Goal: Complete application form: Complete application form

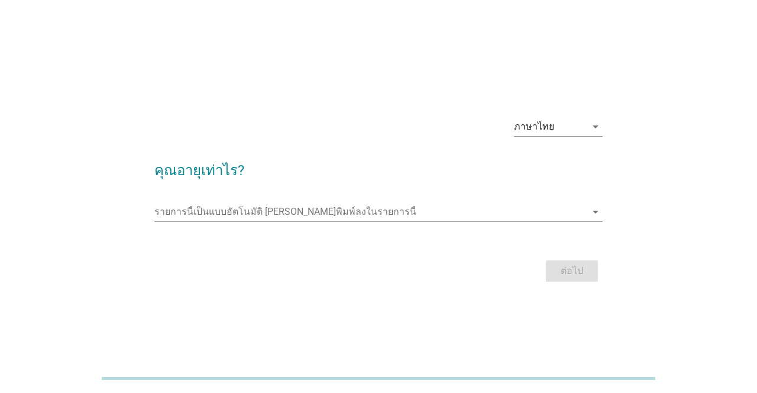
click at [380, 221] on div "รายการนี้เป็นแบบอัตโนมัติ คุณสามารถพิมพ์ลงในรายการนี้ arrow_drop_down" at bounding box center [378, 211] width 448 height 19
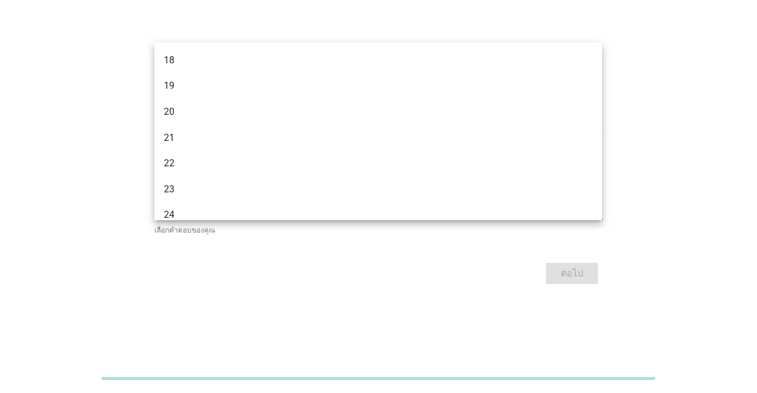
click at [644, 72] on div "ภาษาไทย arrow_drop_down คุณอายุเท่าไร? รายการนี้เป็นแบบอัตโนมัติ คุณสามารถพิมพ์…" at bounding box center [378, 196] width 757 height 393
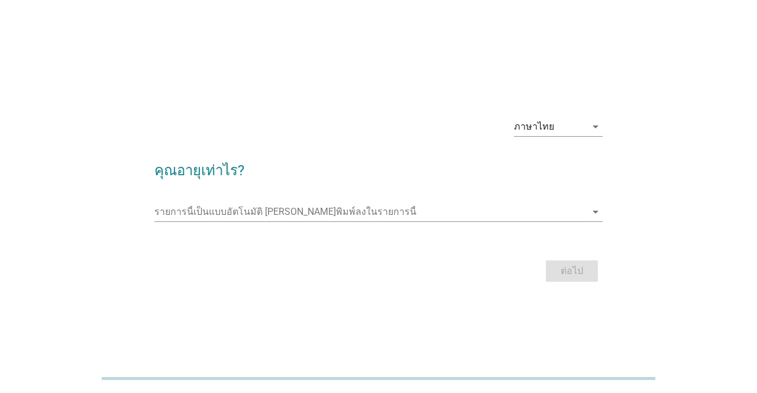
click at [594, 219] on icon "arrow_drop_down" at bounding box center [596, 212] width 14 height 14
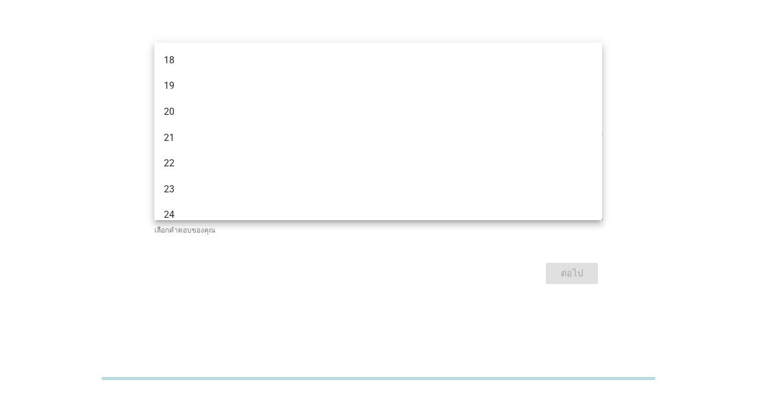
click at [196, 63] on div "18" at bounding box center [360, 60] width 393 height 14
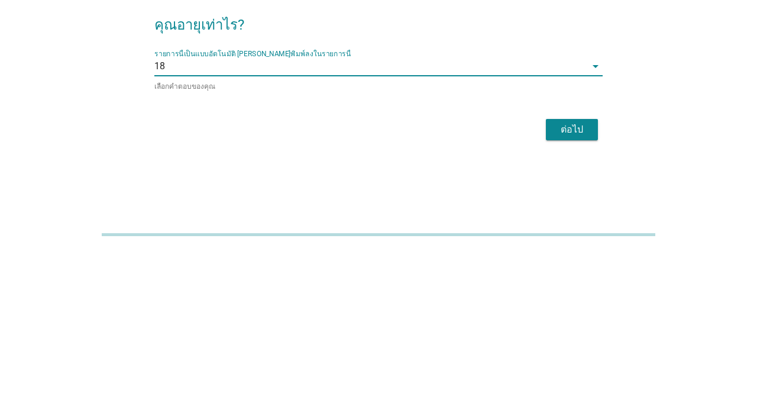
click at [450, 219] on input "รายการนี้เป็นแบบอัตโนมัติ คุณสามารถพิมพ์ลงในรายการนี้" at bounding box center [375, 210] width 421 height 19
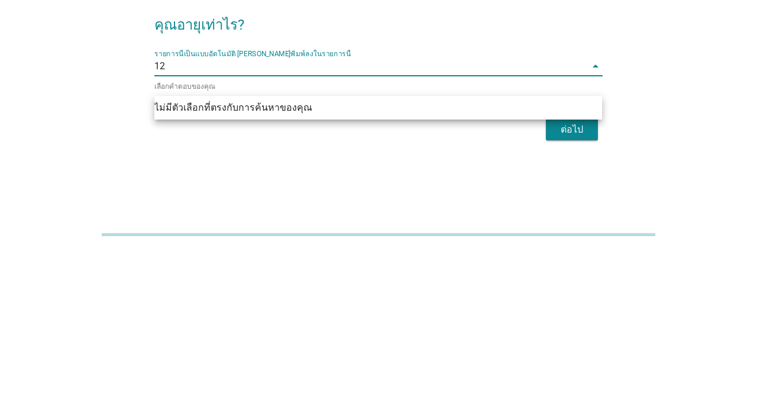
type input "12"
click at [547, 284] on button "ต่อไป" at bounding box center [572, 273] width 52 height 21
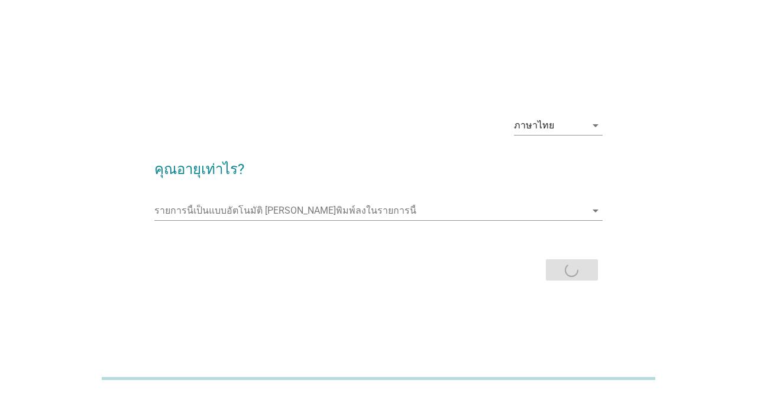
click at [460, 220] on input "รายการนี้เป็นแบบอัตโนมัติ คุณสามารถพิมพ์ลงในรายการนี้" at bounding box center [369, 210] width 431 height 19
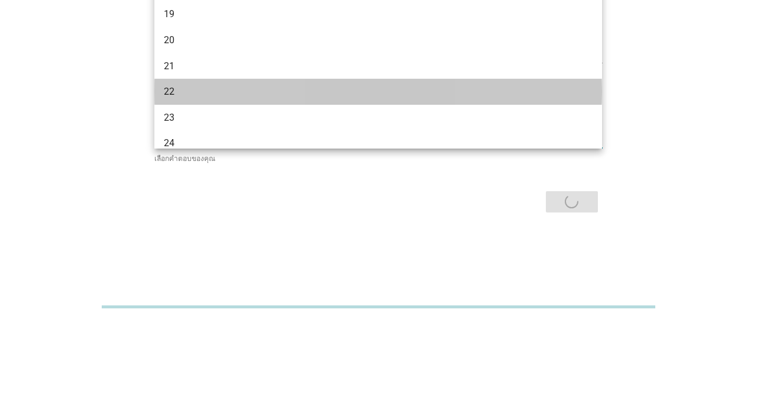
scroll to position [0, 0]
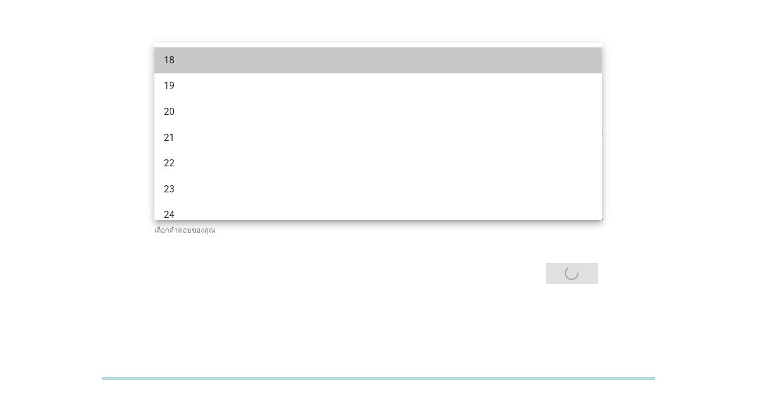
click at [225, 57] on div "18" at bounding box center [360, 60] width 393 height 14
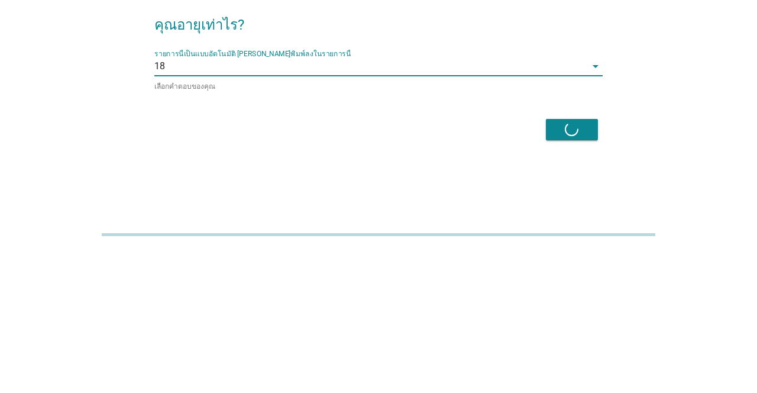
click at [574, 287] on div "ต่อไป" at bounding box center [378, 273] width 448 height 28
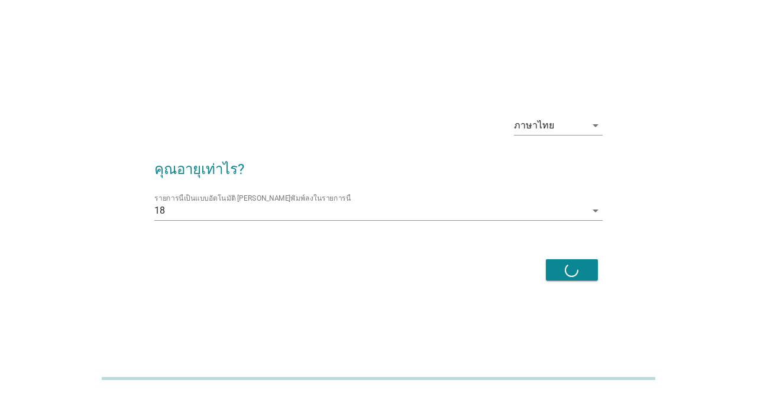
click at [575, 284] on div "ต่อไป" at bounding box center [378, 270] width 448 height 28
click at [583, 220] on input "รายการนี้เป็นแบบอัตโนมัติ คุณสามารถพิมพ์ลงในรายการนี้" at bounding box center [375, 210] width 421 height 19
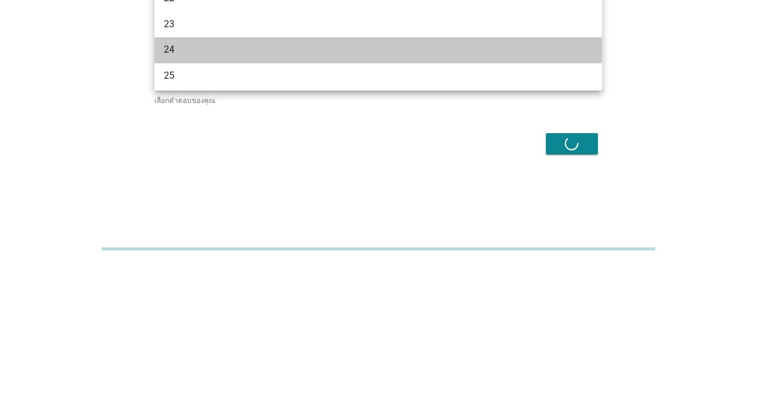
scroll to position [39, 0]
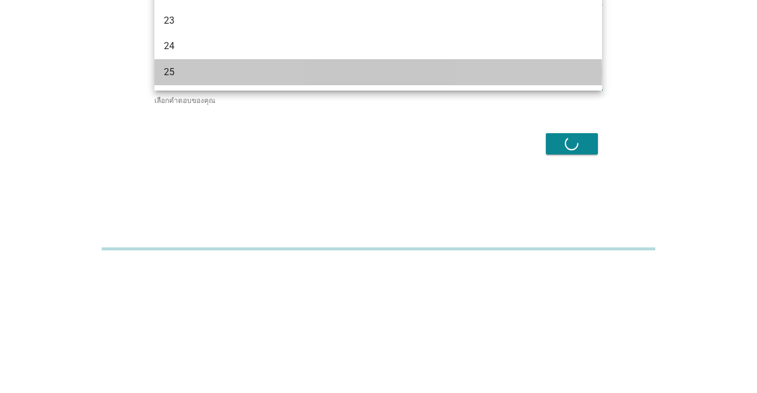
click at [207, 200] on div "25" at bounding box center [360, 202] width 393 height 14
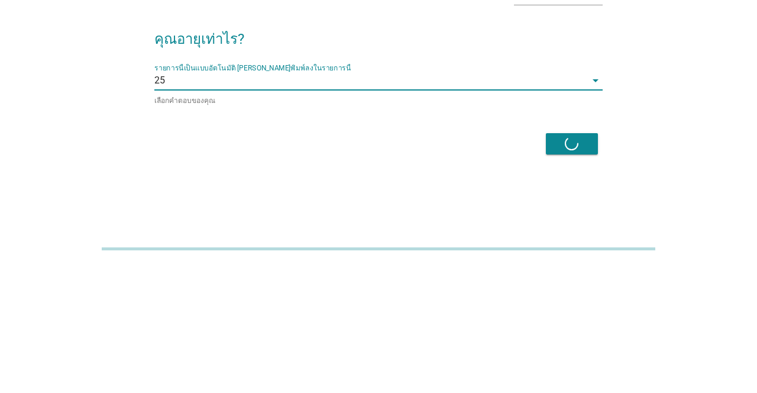
click at [570, 287] on div "ต่อไป" at bounding box center [378, 273] width 448 height 28
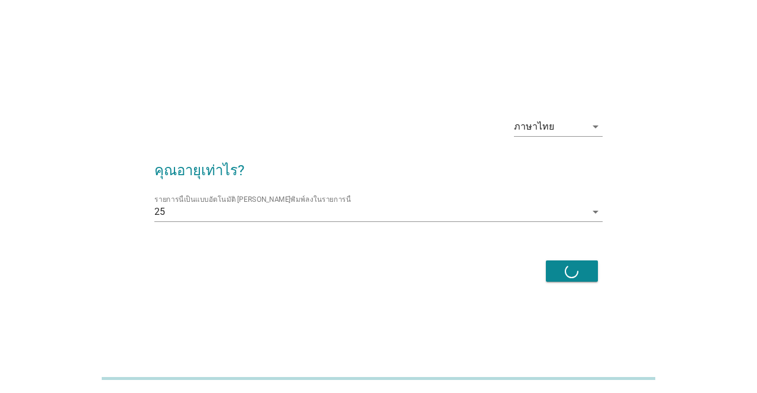
scroll to position [29, 0]
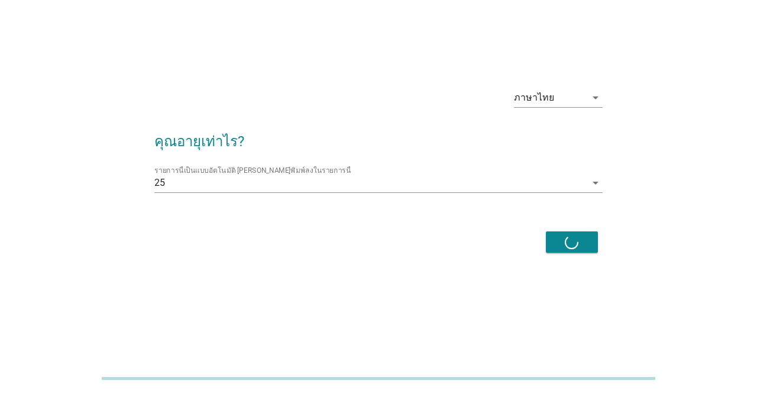
click at [523, 192] on input "รายการนี้เป็นแบบอัตโนมัติ คุณสามารถพิมพ์ลงในรายการนี้" at bounding box center [375, 182] width 421 height 19
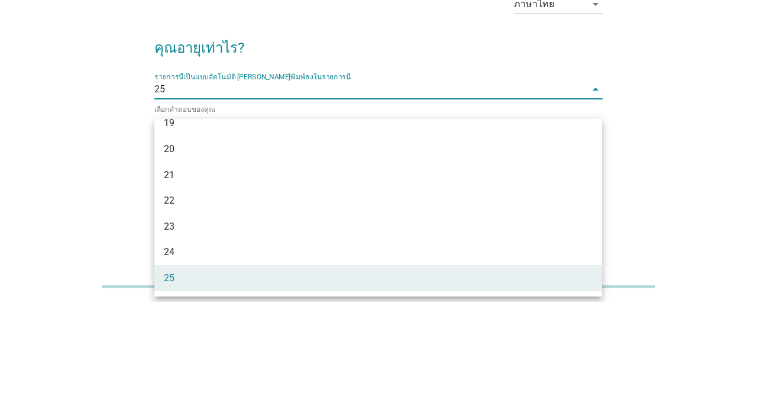
scroll to position [0, 0]
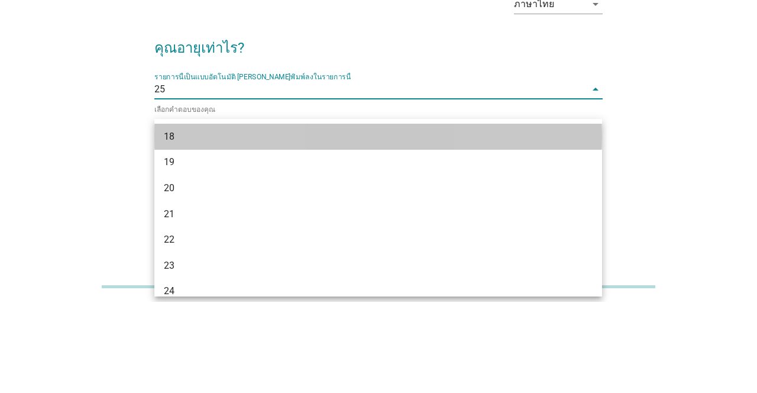
click at [240, 221] on div "18" at bounding box center [360, 228] width 393 height 14
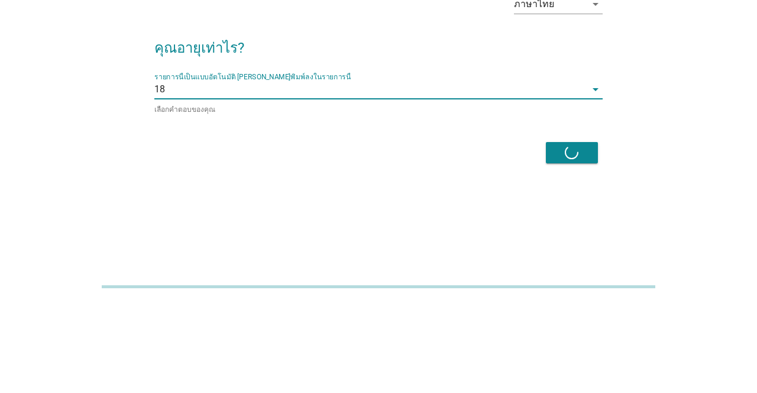
click at [470, 239] on div "ต่อไป" at bounding box center [378, 244] width 448 height 28
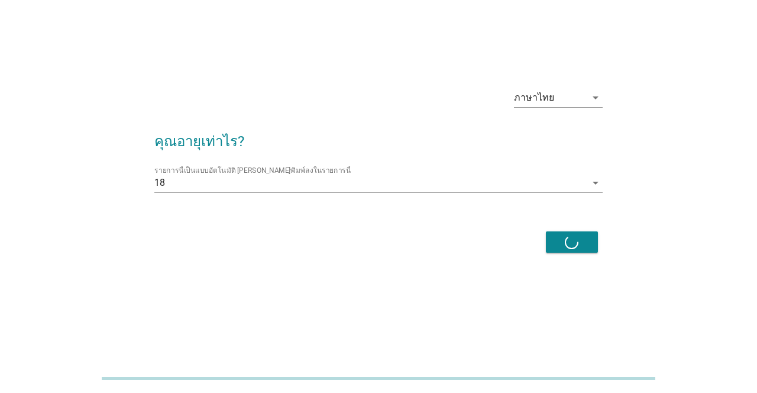
scroll to position [29, 0]
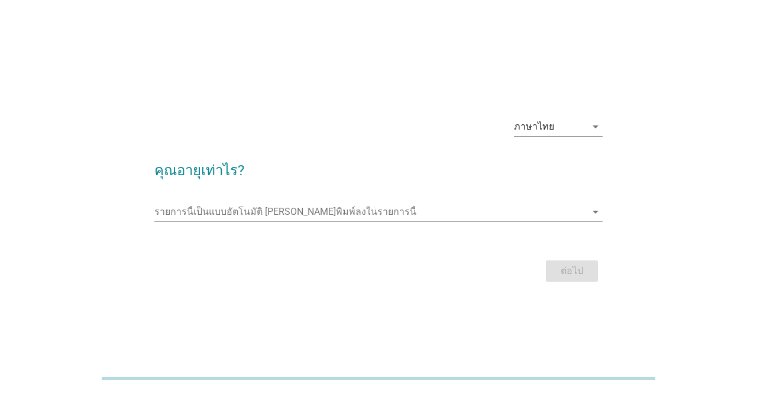
click at [448, 221] on input "รายการนี้เป็นแบบอัตโนมัติ คุณสามารถพิมพ์ลงในรายการนี้" at bounding box center [369, 211] width 431 height 19
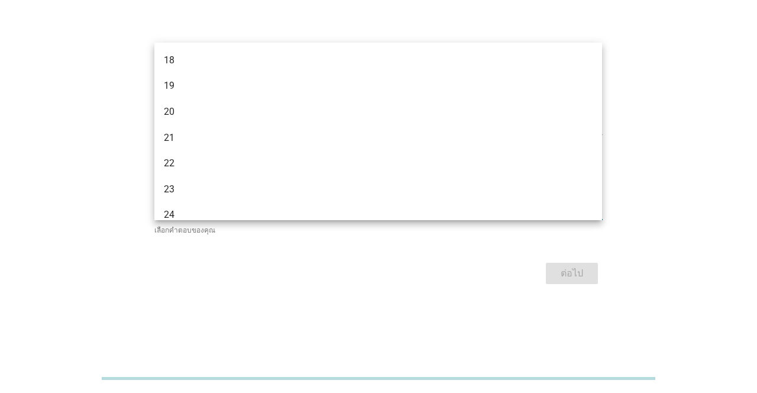
click at [217, 57] on div "18" at bounding box center [360, 60] width 393 height 14
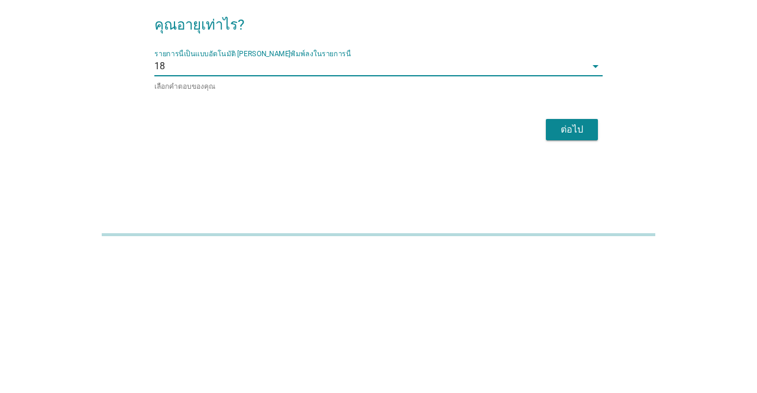
click at [577, 284] on button "ต่อไป" at bounding box center [572, 273] width 52 height 21
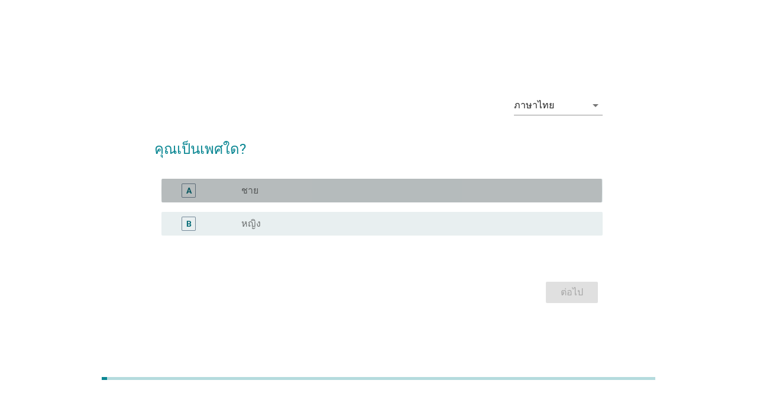
click at [193, 198] on div "A" at bounding box center [189, 190] width 14 height 14
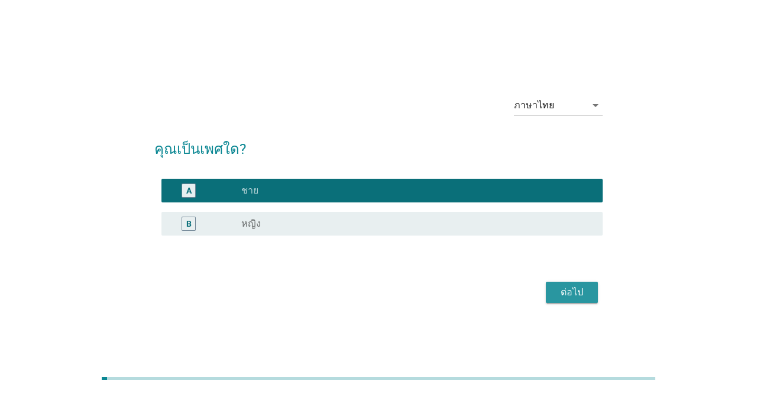
click at [575, 299] on div "ต่อไป" at bounding box center [571, 292] width 33 height 14
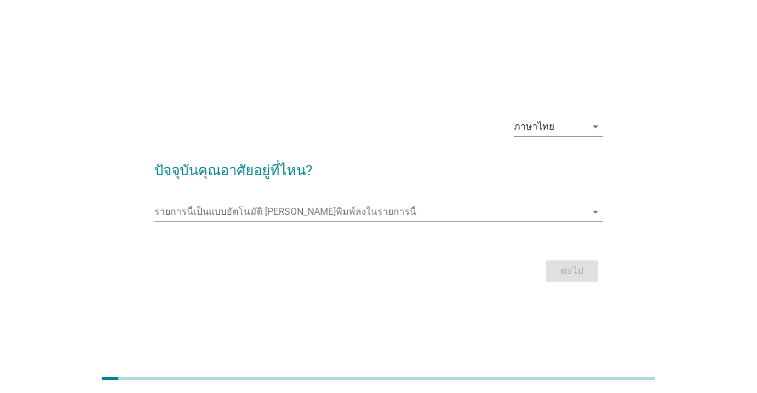
click at [419, 221] on input "รายการนี้เป็นแบบอัตโนมัติ คุณสามารถพิมพ์ลงในรายการนี้" at bounding box center [369, 211] width 431 height 19
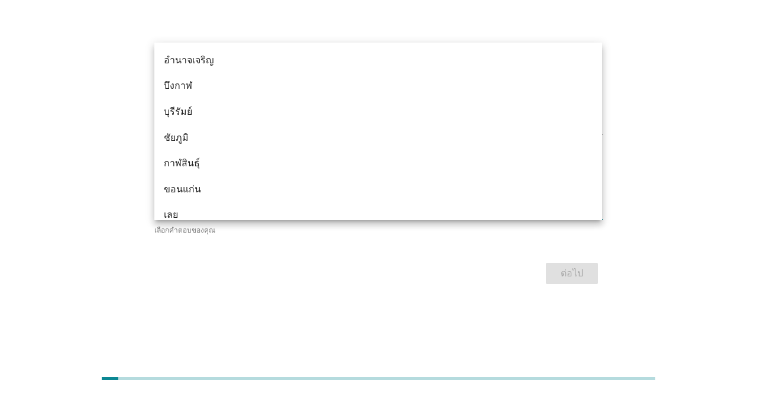
click at [227, 59] on div "อำนาจเจริญ" at bounding box center [360, 60] width 393 height 14
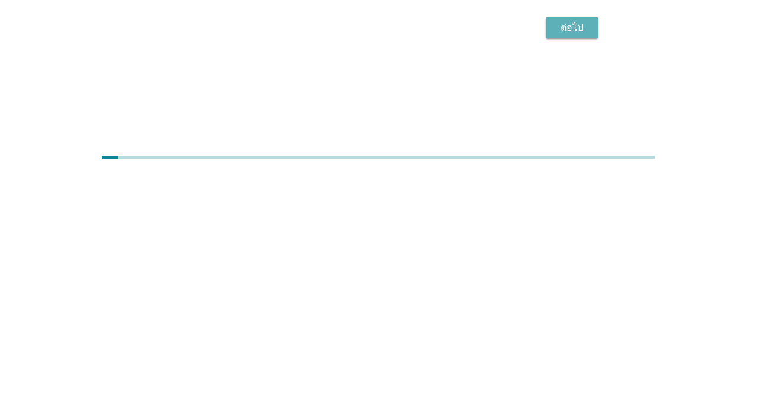
click at [567, 256] on div "ต่อไป" at bounding box center [571, 249] width 33 height 14
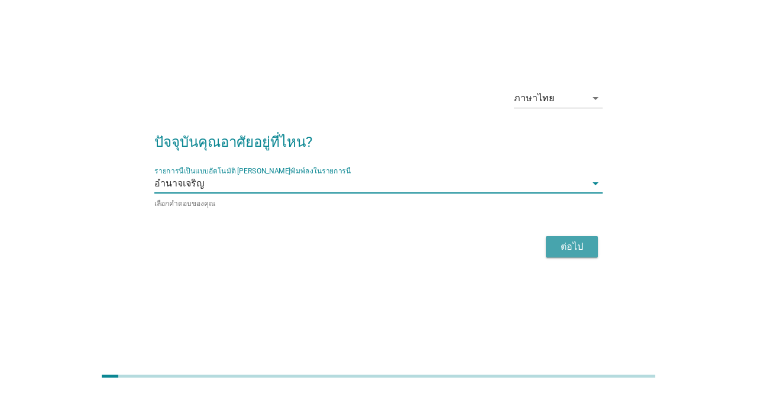
scroll to position [24, 0]
